Goal: Share content: Share content

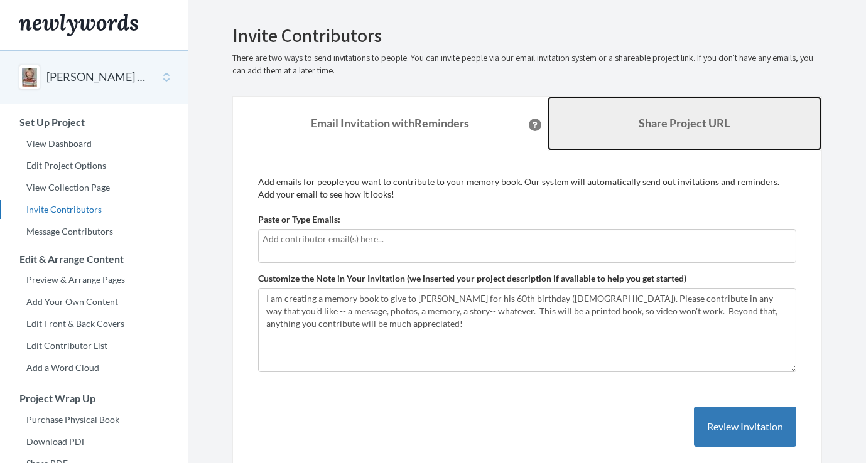
click at [611, 134] on link "Share Project URL" at bounding box center [685, 124] width 274 height 54
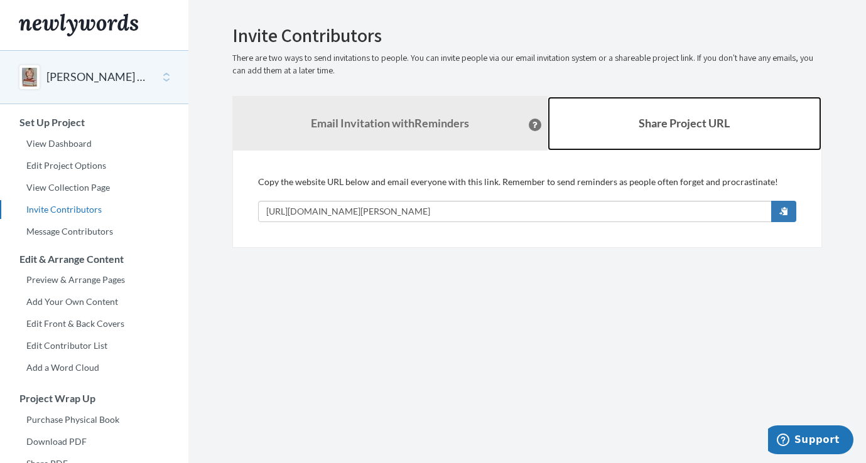
click at [672, 127] on b "Share Project URL" at bounding box center [684, 123] width 91 height 14
click at [670, 126] on b "Share Project URL" at bounding box center [684, 123] width 91 height 14
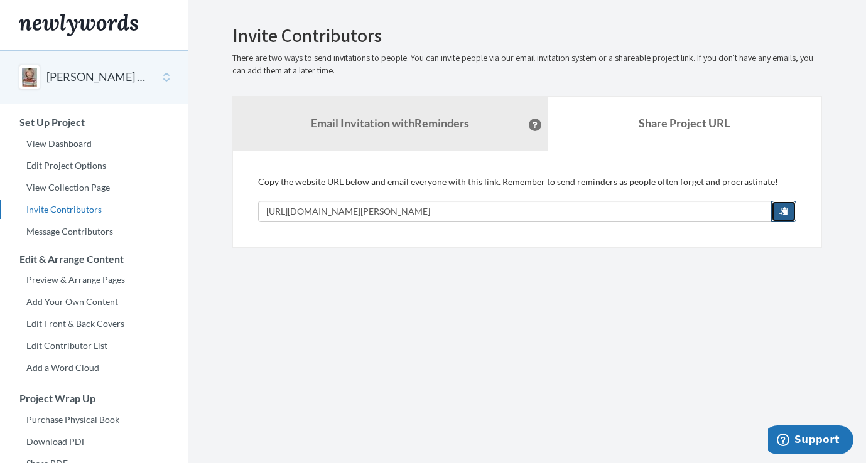
click at [781, 213] on span "button" at bounding box center [783, 211] width 9 height 9
click at [787, 216] on button "button" at bounding box center [783, 211] width 25 height 21
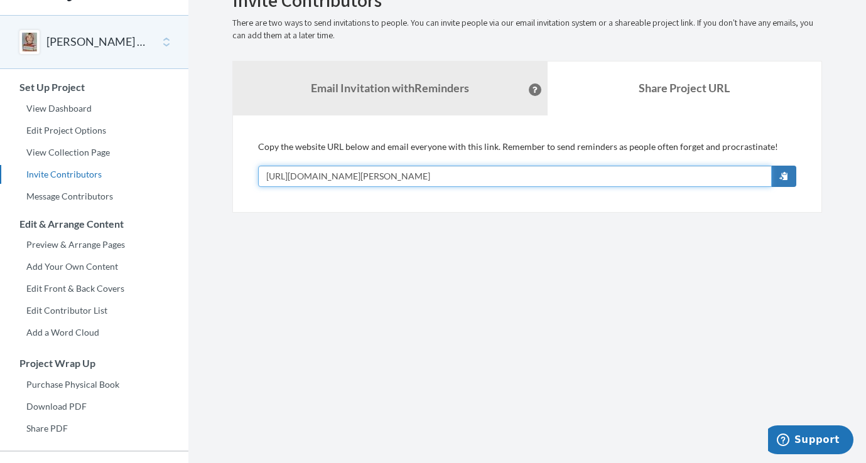
scroll to position [41, 0]
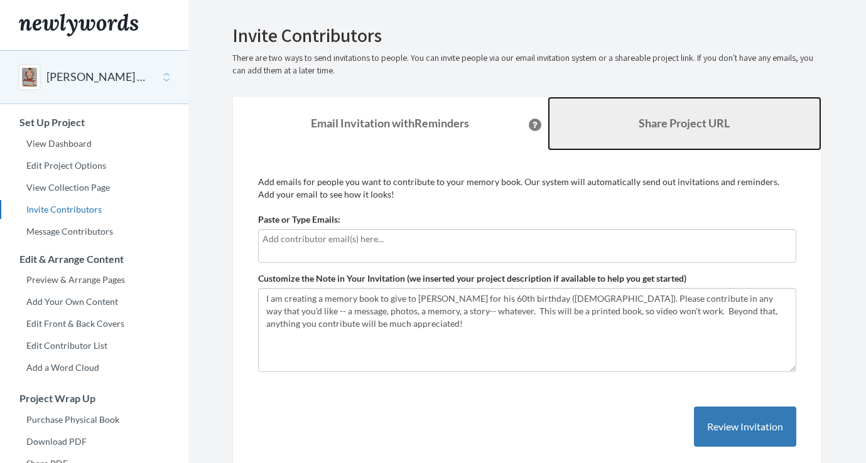
click at [659, 132] on link "Share Project URL" at bounding box center [685, 124] width 274 height 54
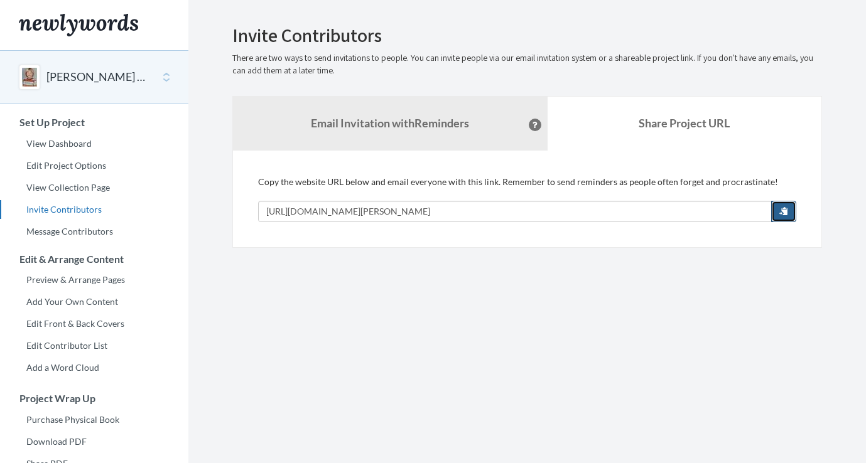
click at [782, 207] on span "button" at bounding box center [783, 211] width 9 height 9
